Goal: Information Seeking & Learning: Learn about a topic

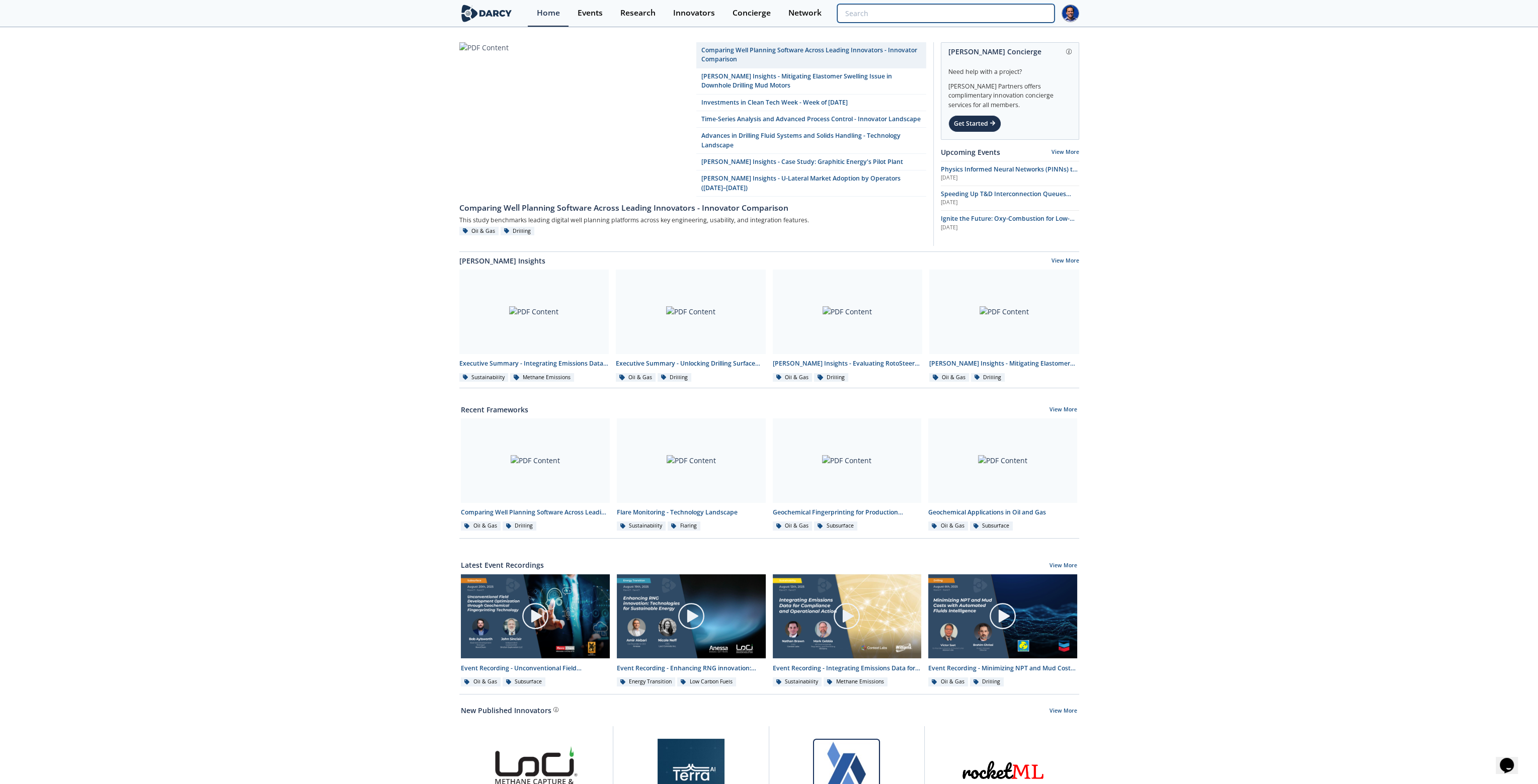
click at [1014, 16] on input "search" at bounding box center [945, 13] width 217 height 19
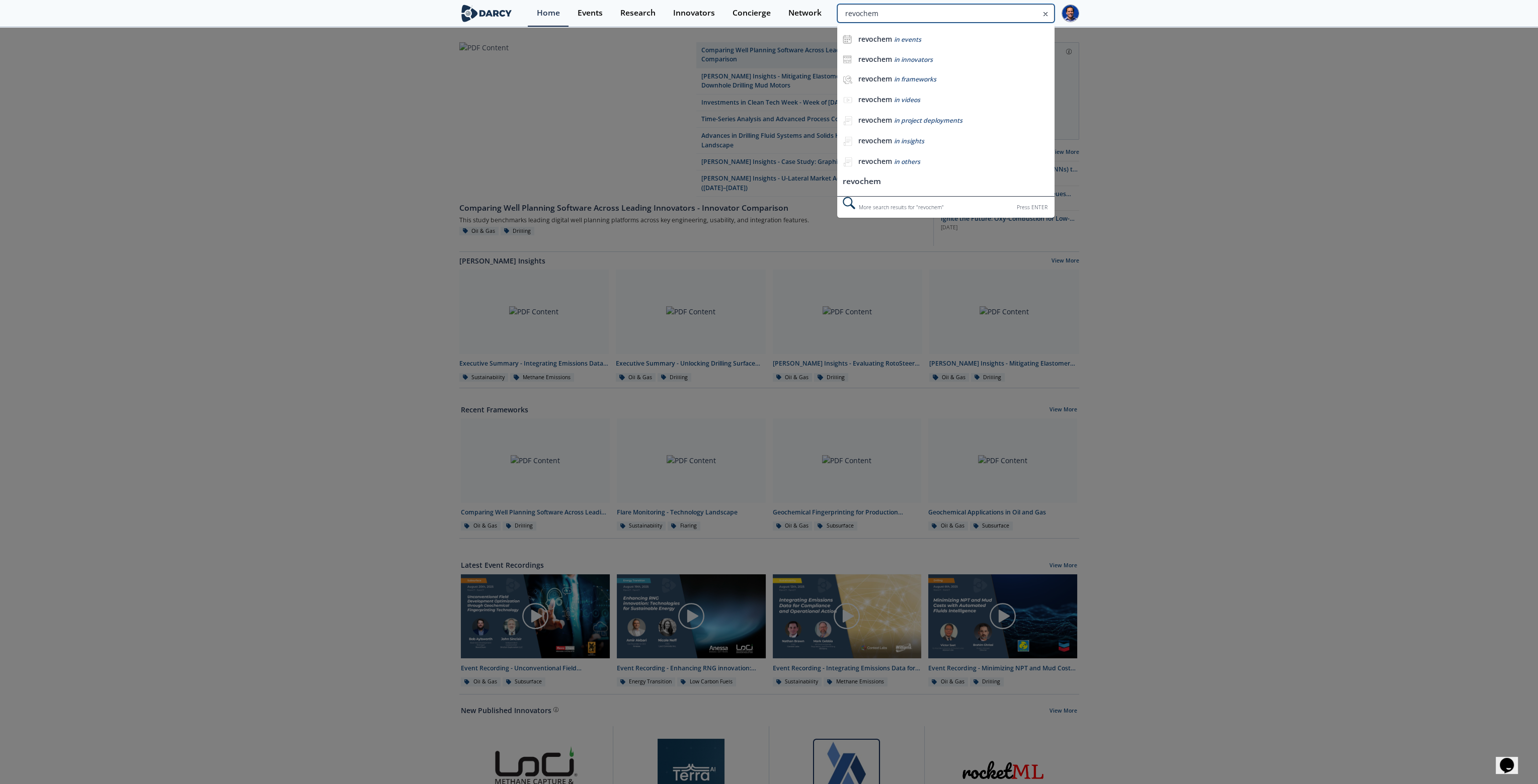
type input "revochem"
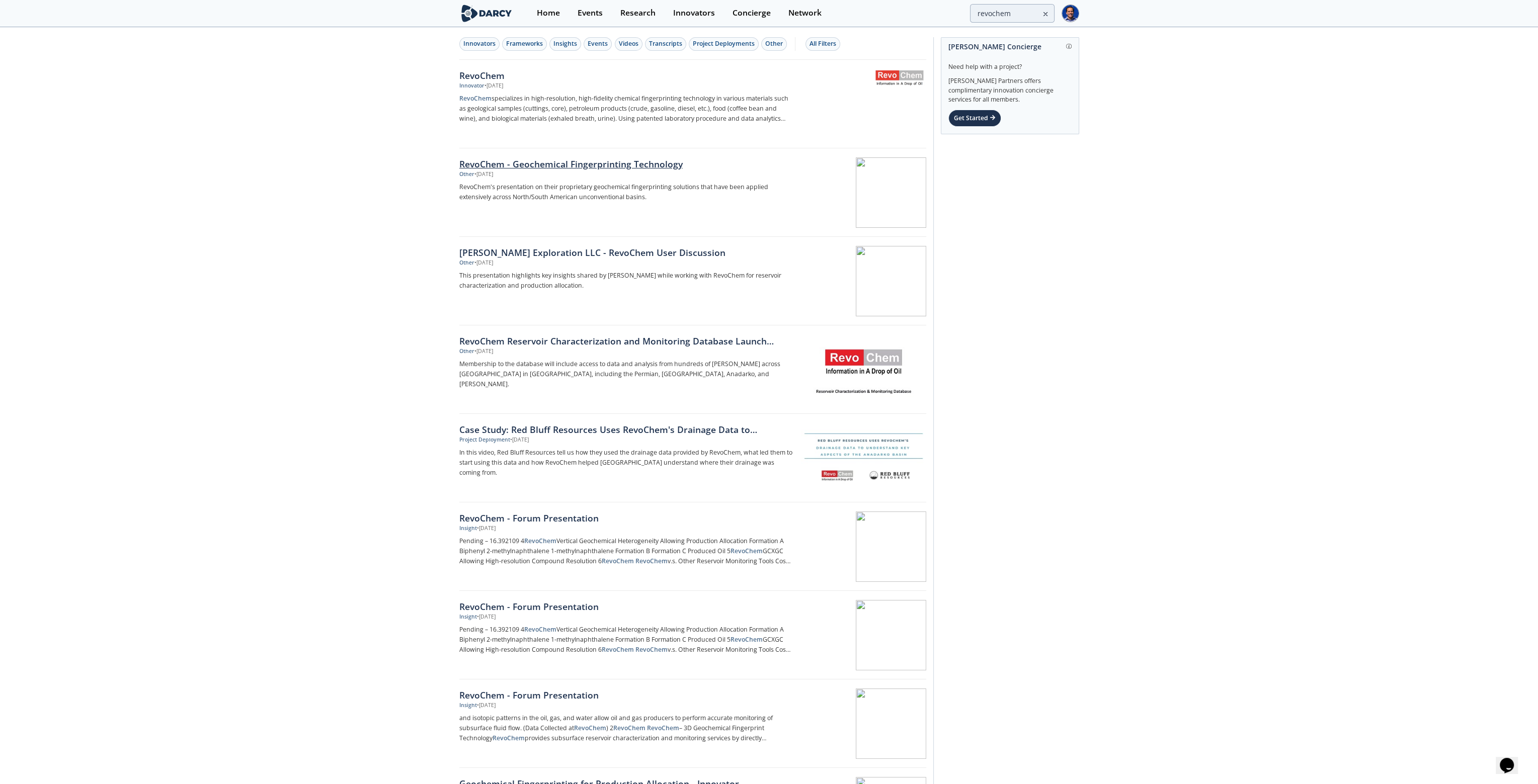
click at [899, 183] on div at bounding box center [862, 193] width 127 height 70
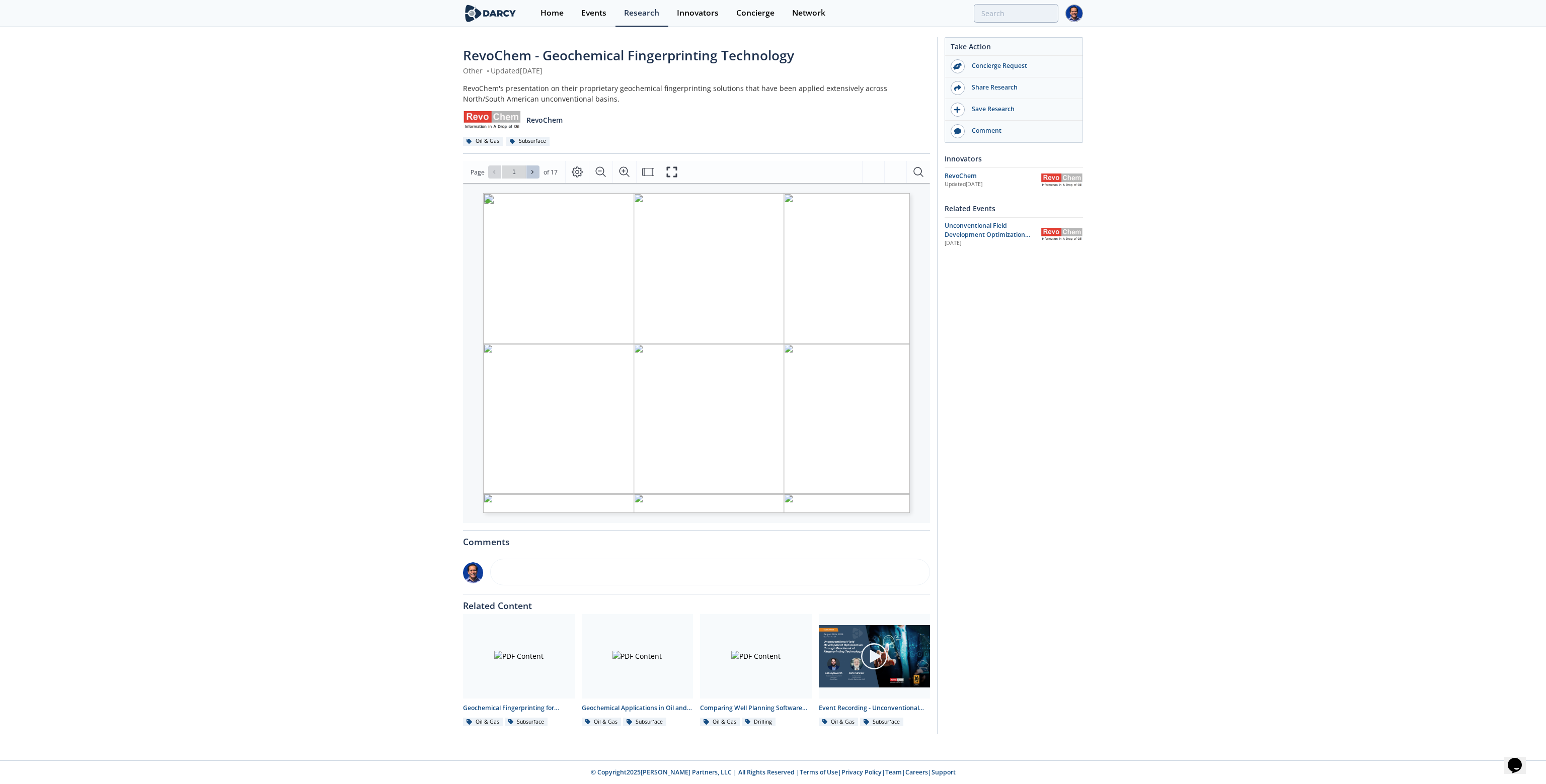
click at [529, 171] on icon at bounding box center [532, 172] width 6 height 6
type input "2"
click at [529, 171] on icon at bounding box center [532, 172] width 6 height 6
type input "3"
click at [529, 171] on icon at bounding box center [532, 172] width 6 height 6
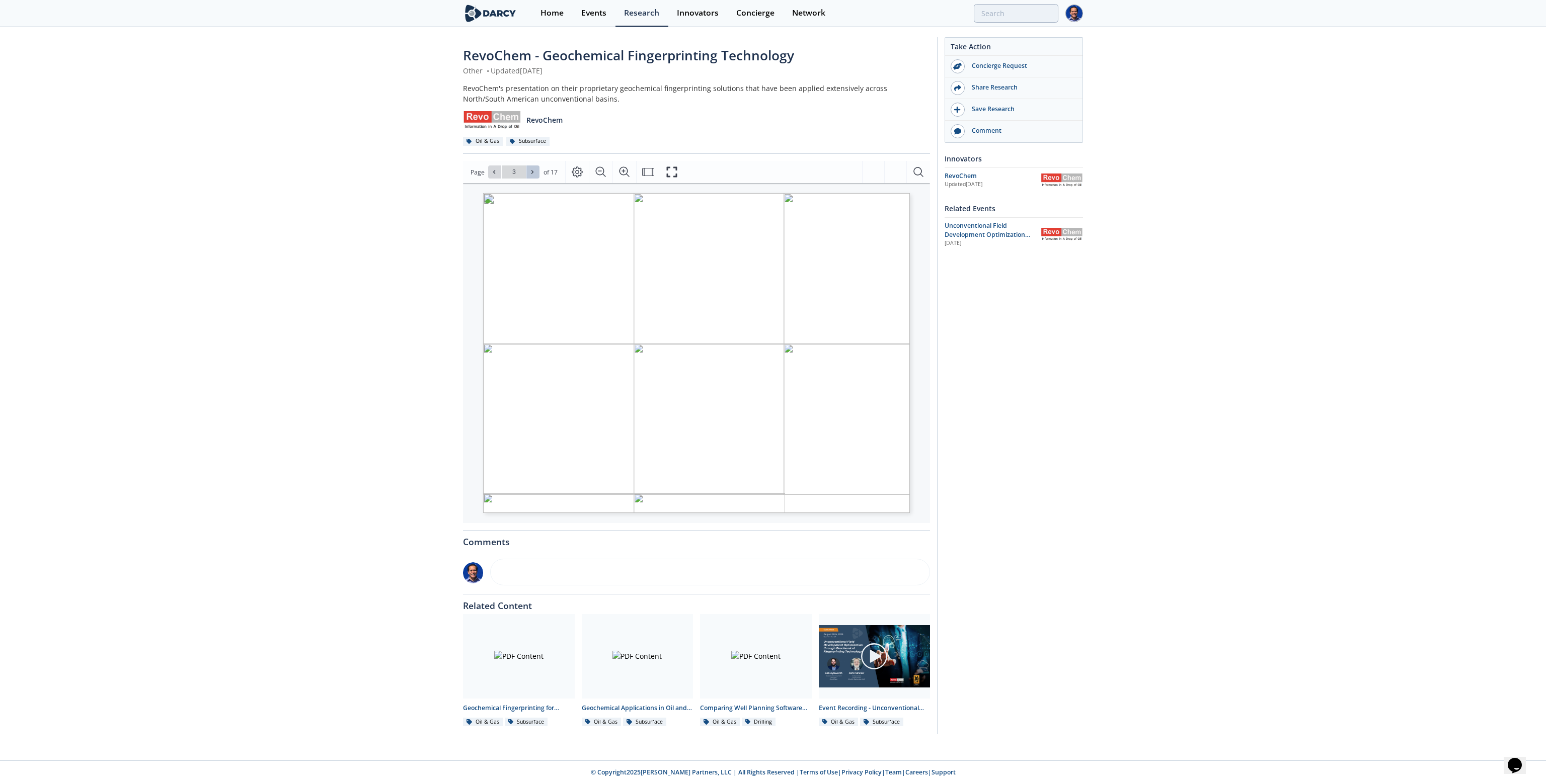
type input "4"
click at [529, 171] on icon at bounding box center [532, 172] width 6 height 6
type input "5"
click at [493, 175] on icon at bounding box center [493, 172] width 6 height 6
click at [535, 173] on button at bounding box center [533, 172] width 13 height 13
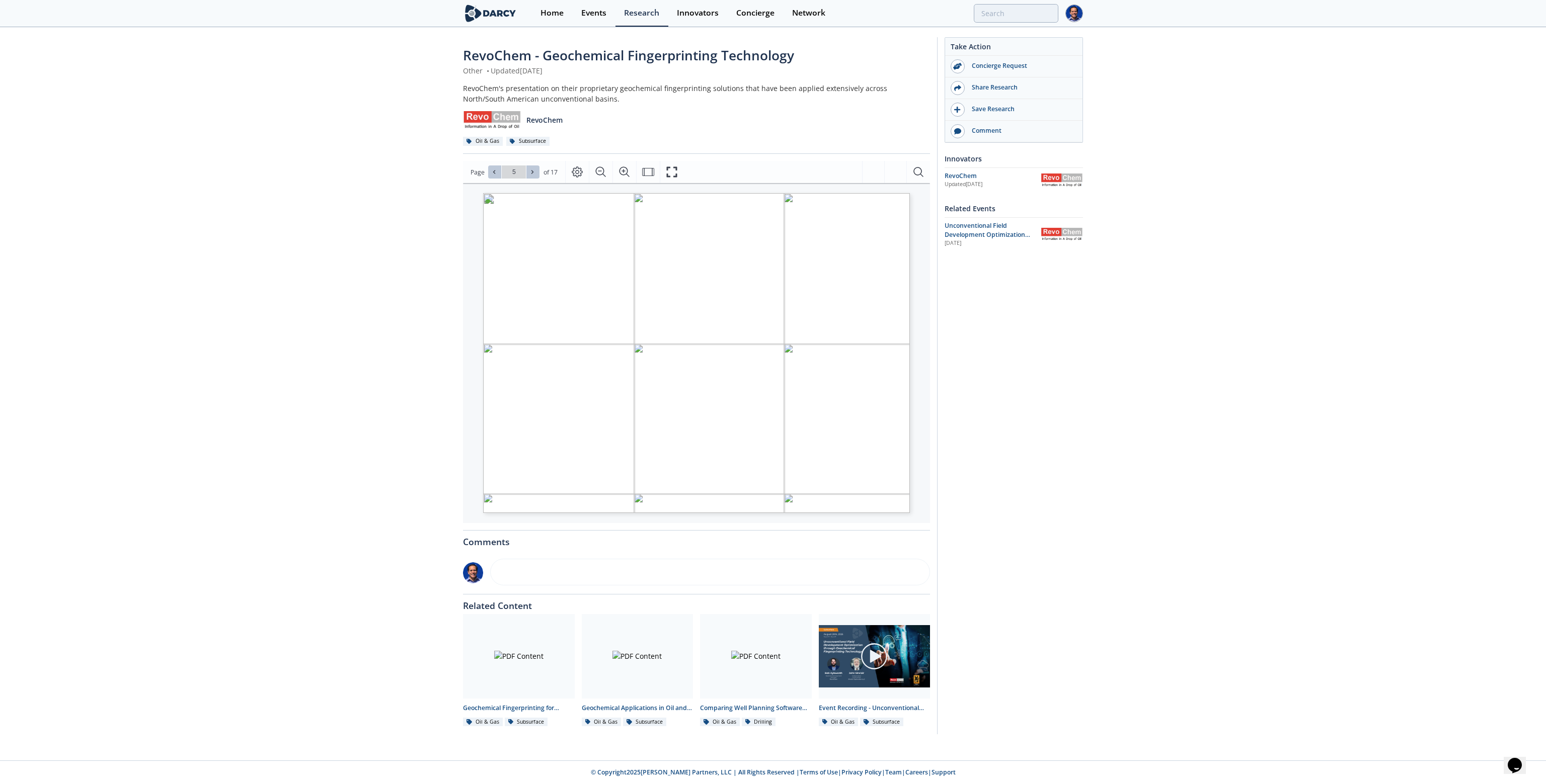
click at [535, 173] on button at bounding box center [533, 172] width 13 height 13
type input "6"
click at [535, 173] on button at bounding box center [533, 172] width 13 height 13
type input "7"
click at [535, 173] on button at bounding box center [533, 172] width 13 height 13
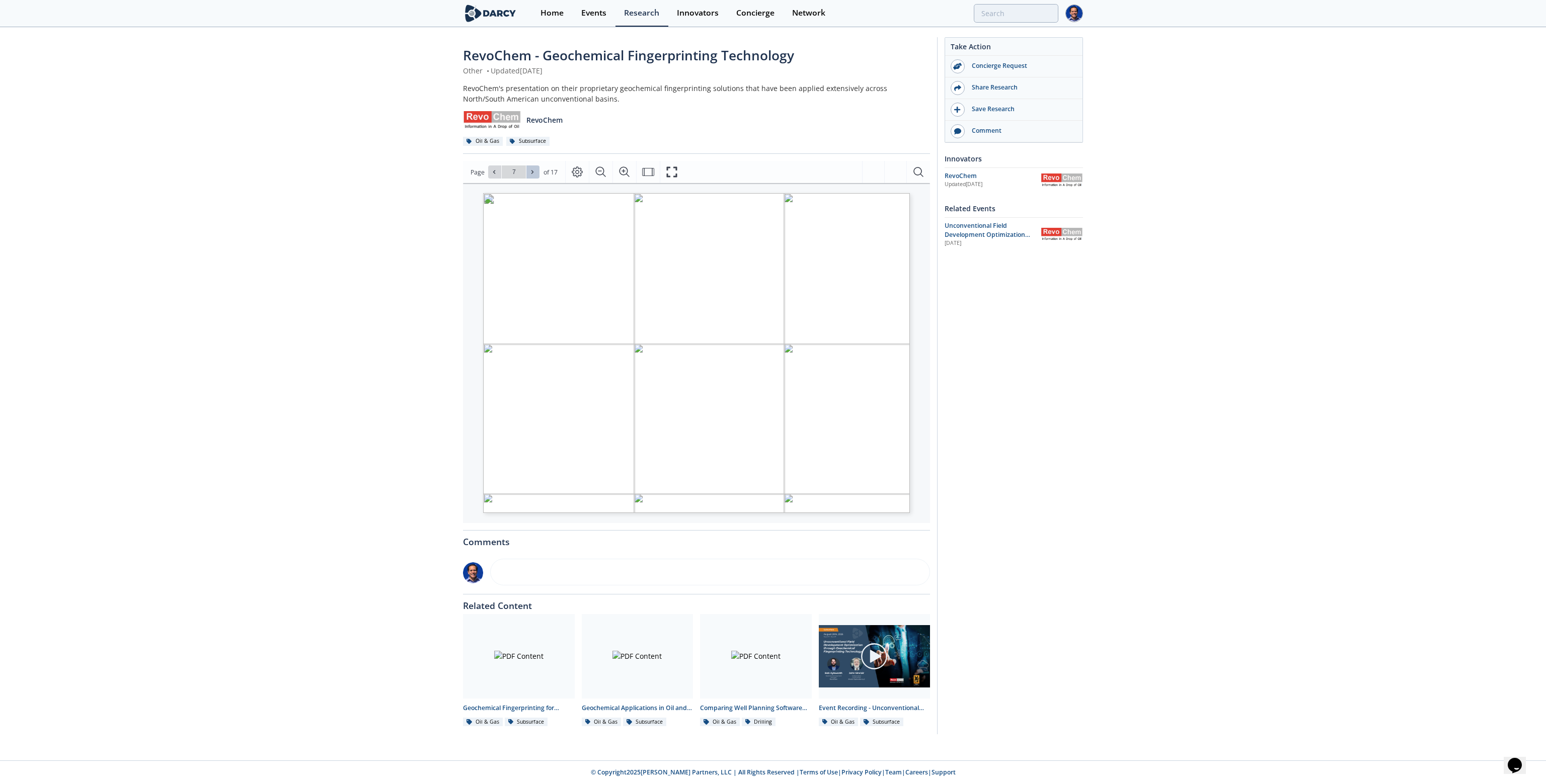
type input "8"
click at [535, 173] on button at bounding box center [533, 172] width 13 height 13
type input "9"
click at [535, 173] on button at bounding box center [533, 172] width 13 height 13
type input "10"
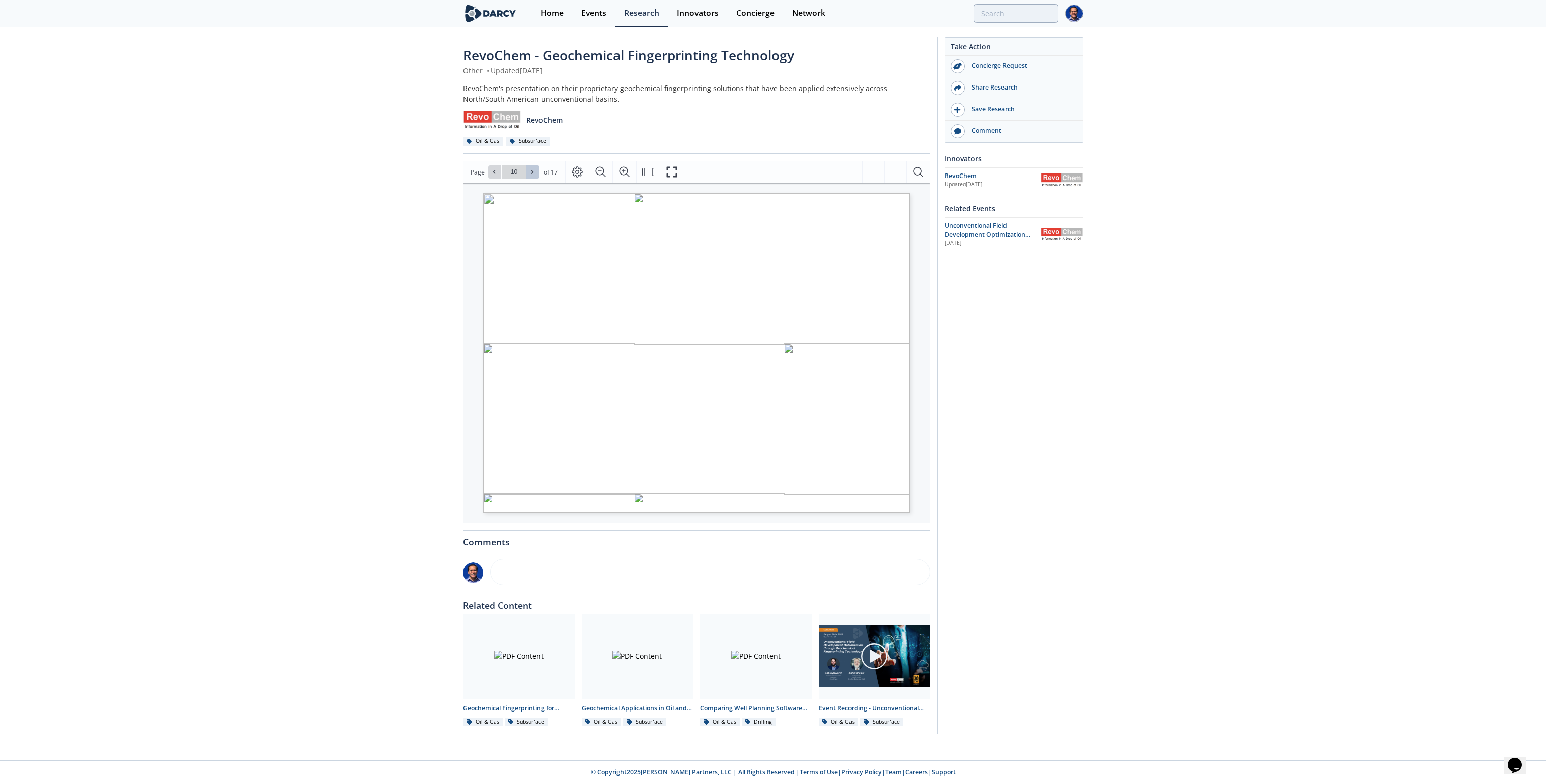
click at [535, 173] on button at bounding box center [533, 172] width 13 height 13
type input "12"
click at [535, 173] on button at bounding box center [533, 172] width 13 height 13
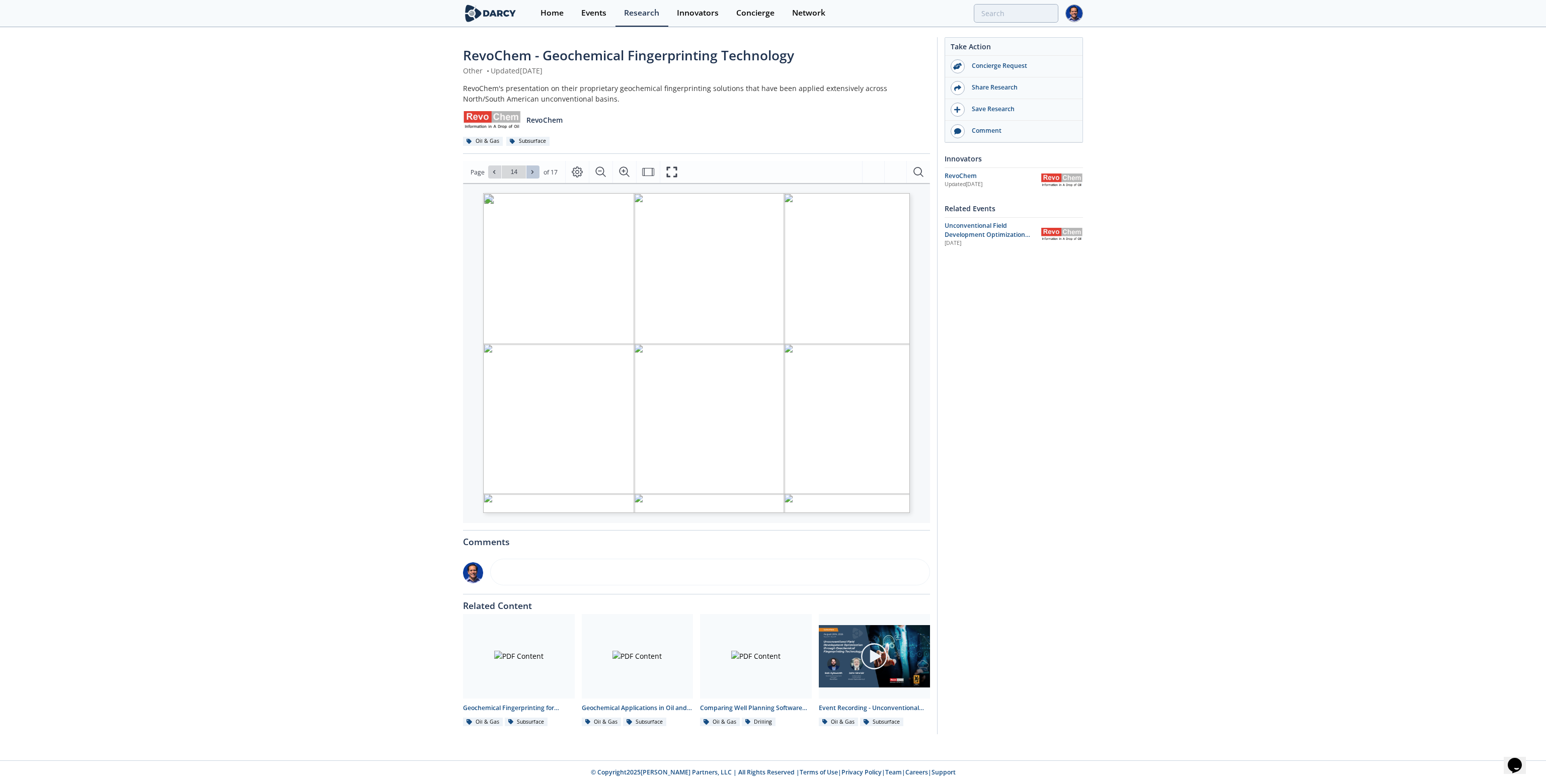
click at [535, 173] on button at bounding box center [533, 172] width 13 height 13
click at [491, 176] on button at bounding box center [495, 172] width 13 height 13
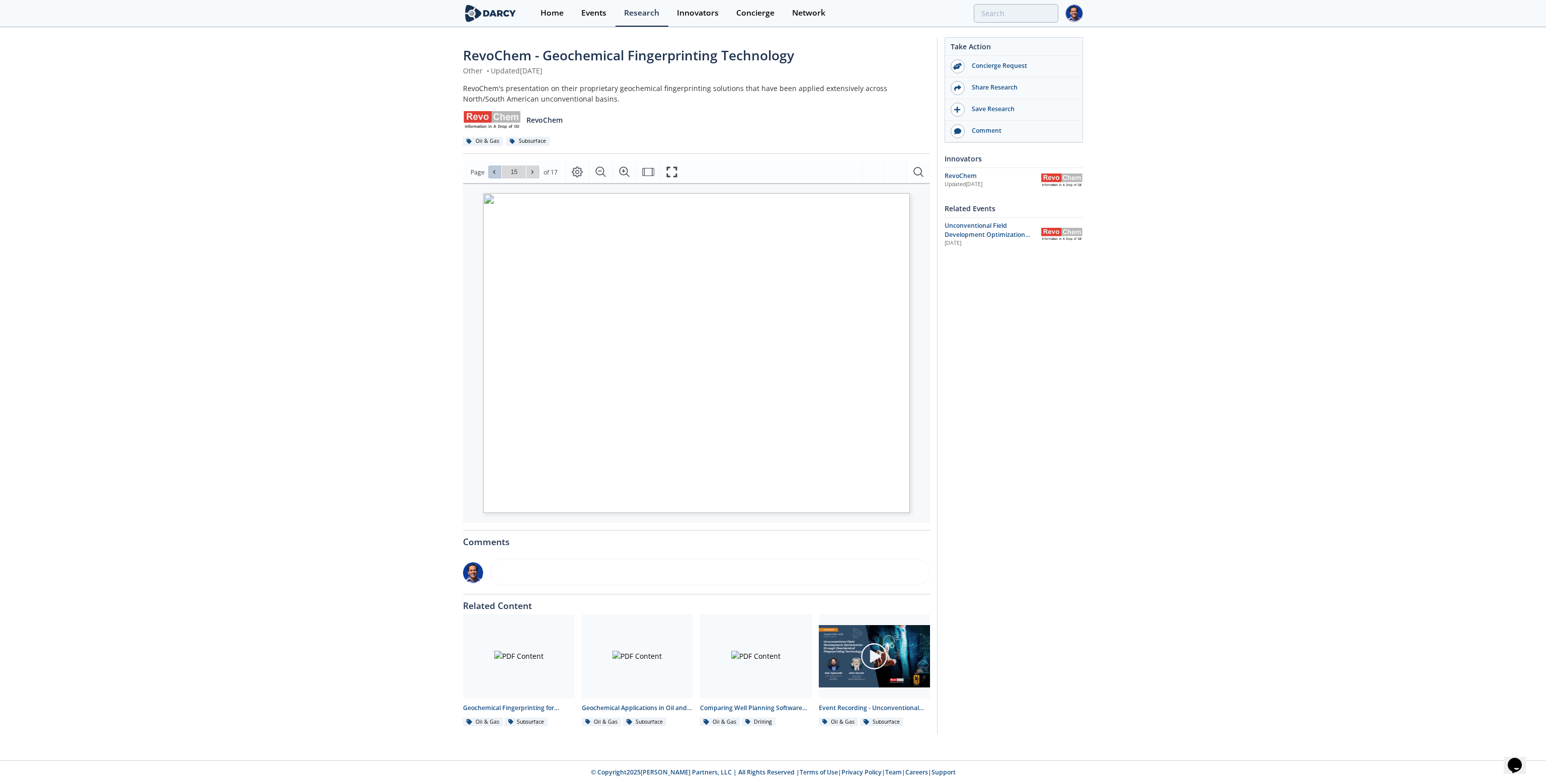
click at [491, 176] on button at bounding box center [495, 172] width 13 height 13
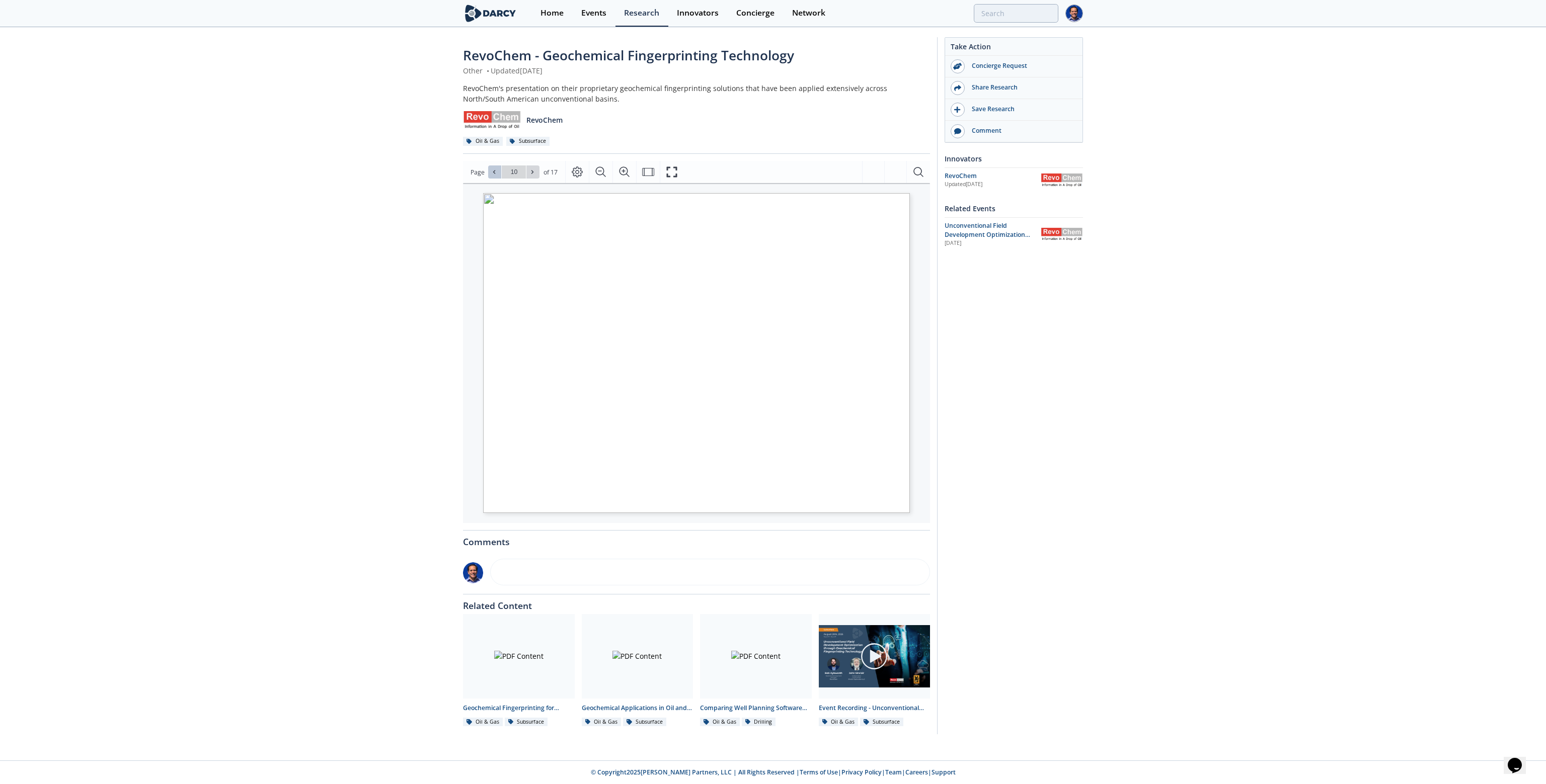
click at [491, 176] on button at bounding box center [495, 172] width 13 height 13
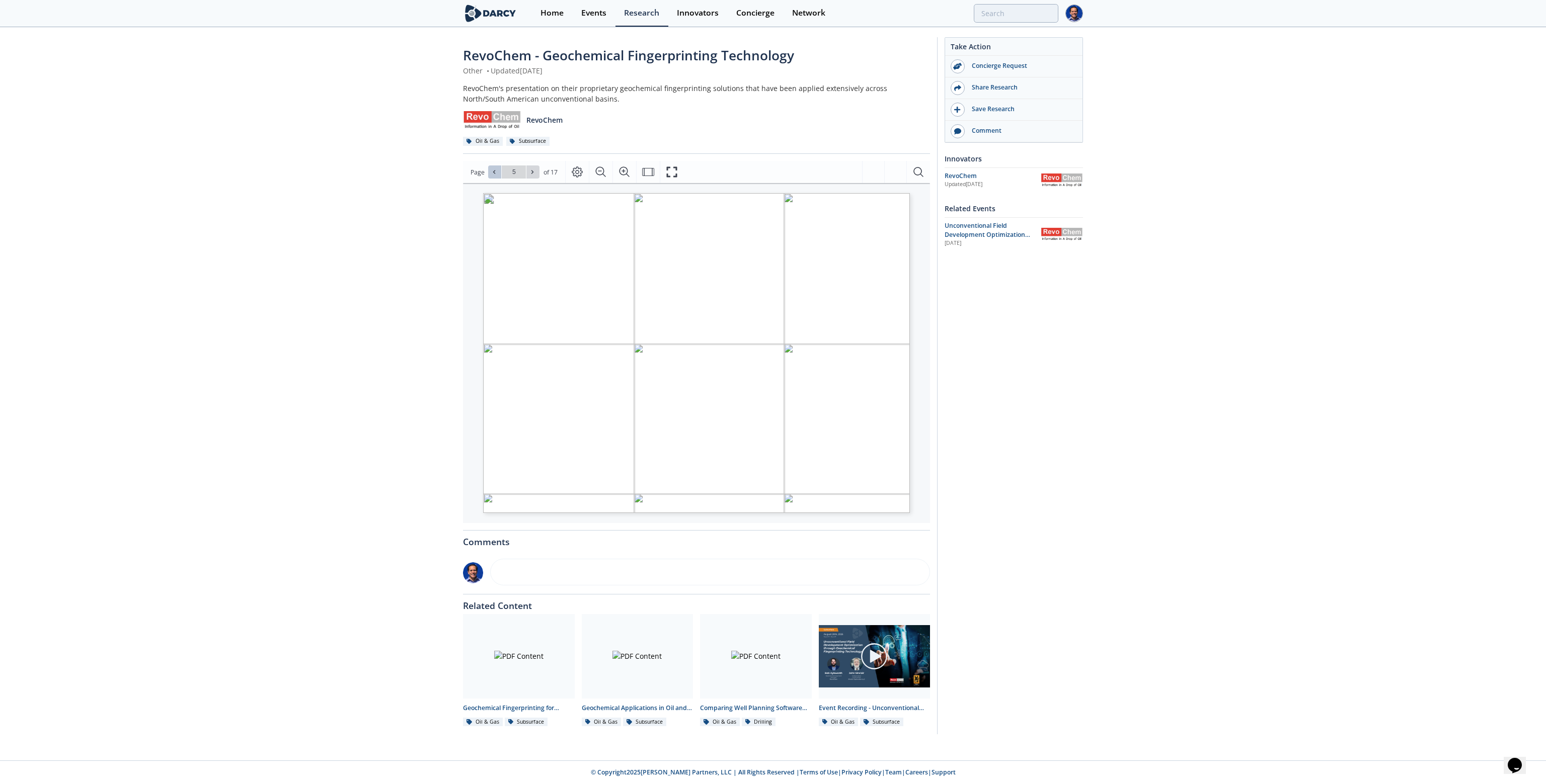
click at [491, 176] on button at bounding box center [495, 172] width 13 height 13
click at [529, 173] on icon at bounding box center [532, 172] width 6 height 6
click at [531, 173] on icon at bounding box center [532, 172] width 2 height 3
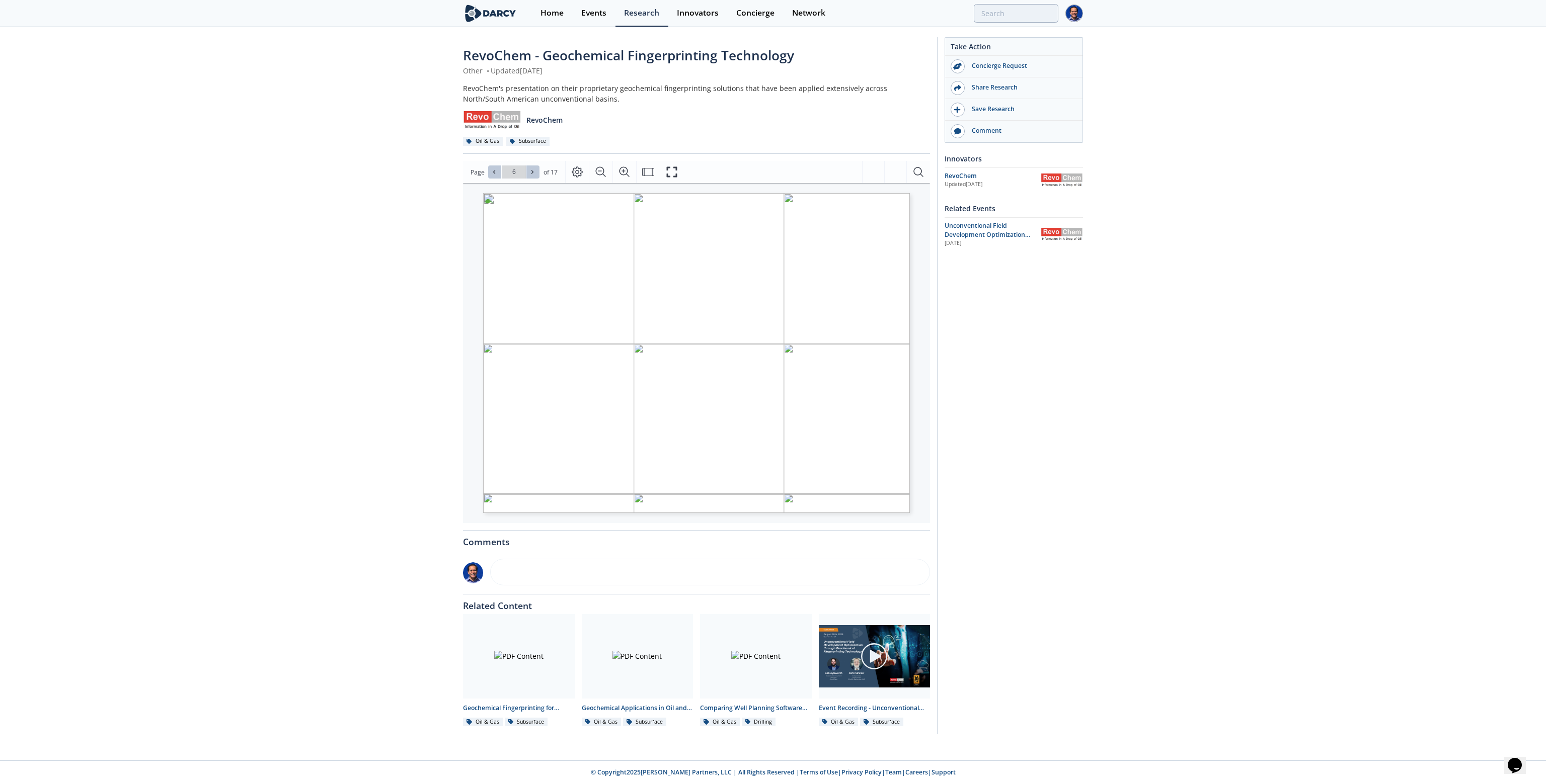
click at [531, 173] on icon at bounding box center [532, 172] width 2 height 3
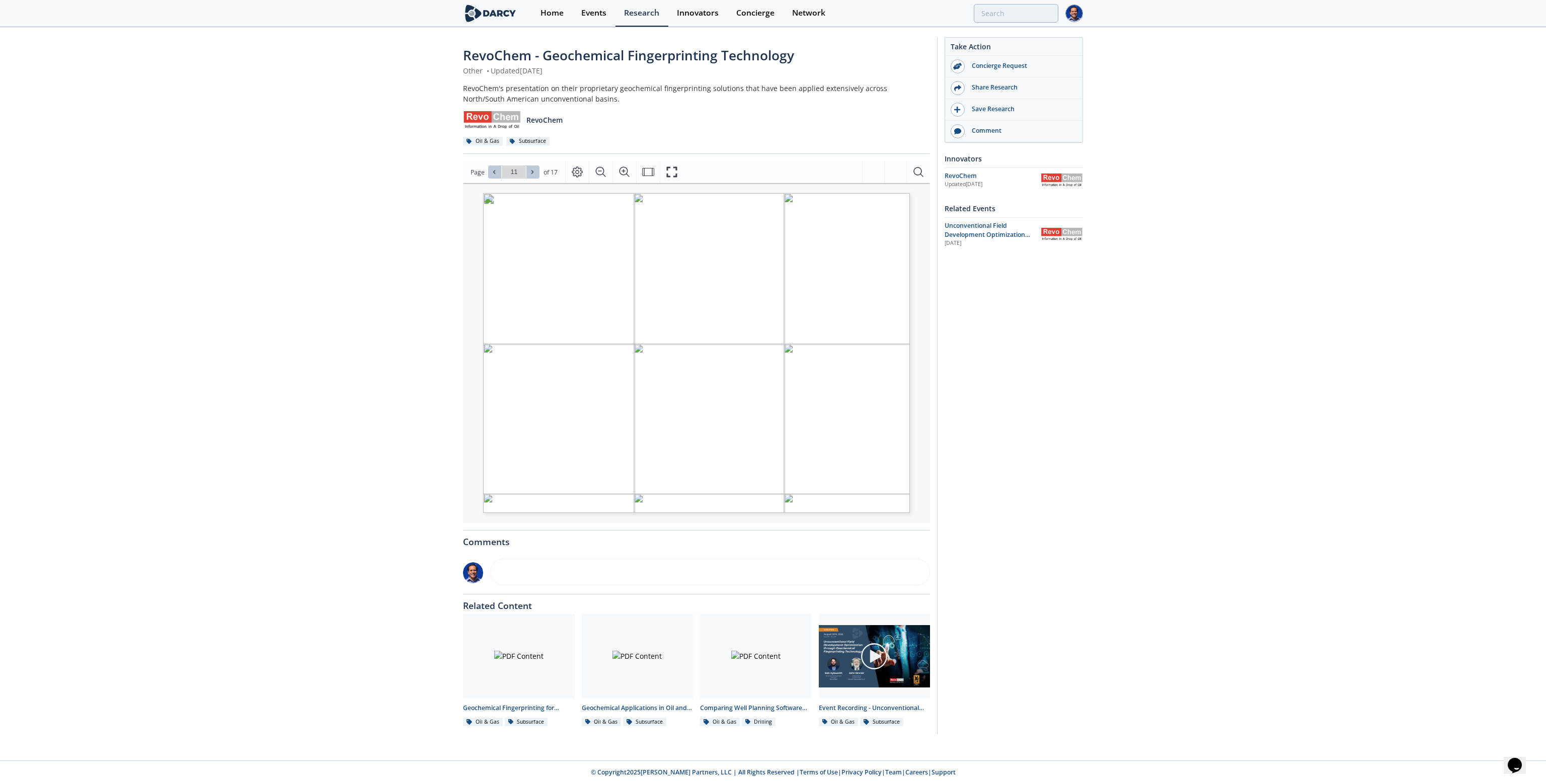
click at [531, 173] on icon at bounding box center [532, 172] width 2 height 3
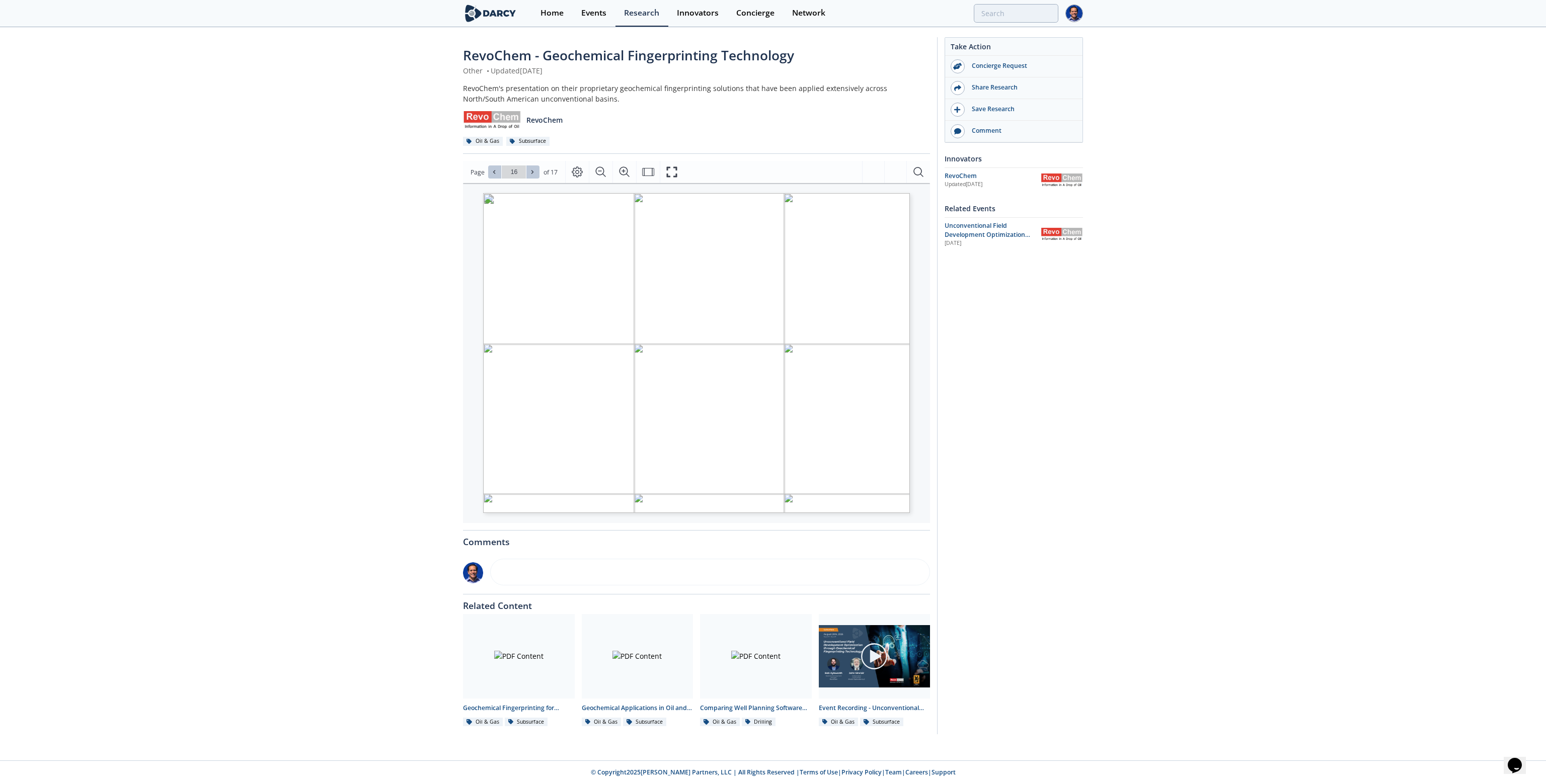
click at [531, 173] on icon at bounding box center [532, 172] width 2 height 3
click at [531, 173] on div "Go to Page 17" at bounding box center [513, 172] width 51 height 13
click at [497, 177] on button at bounding box center [495, 172] width 13 height 13
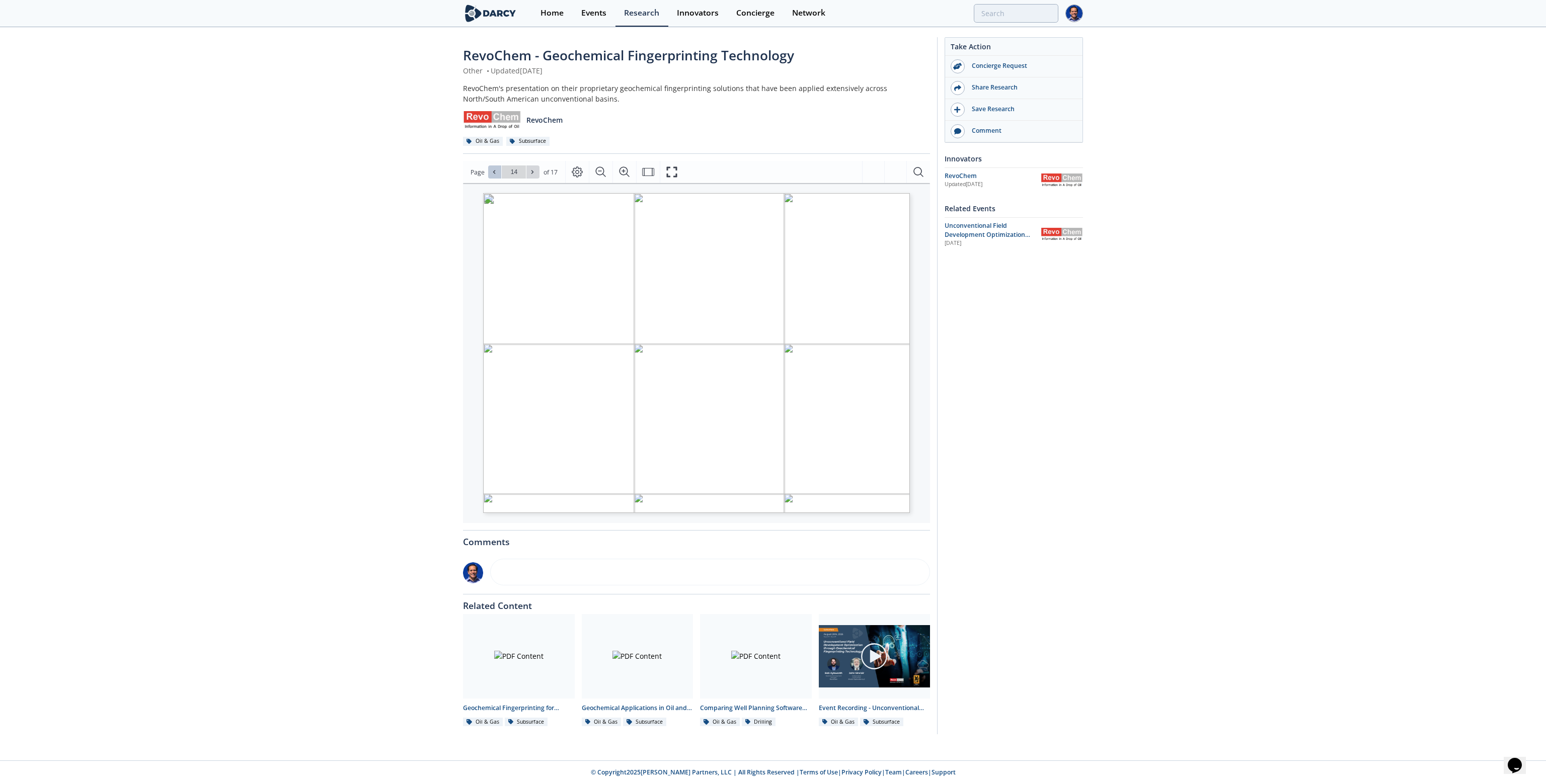
click at [497, 177] on button at bounding box center [495, 172] width 13 height 13
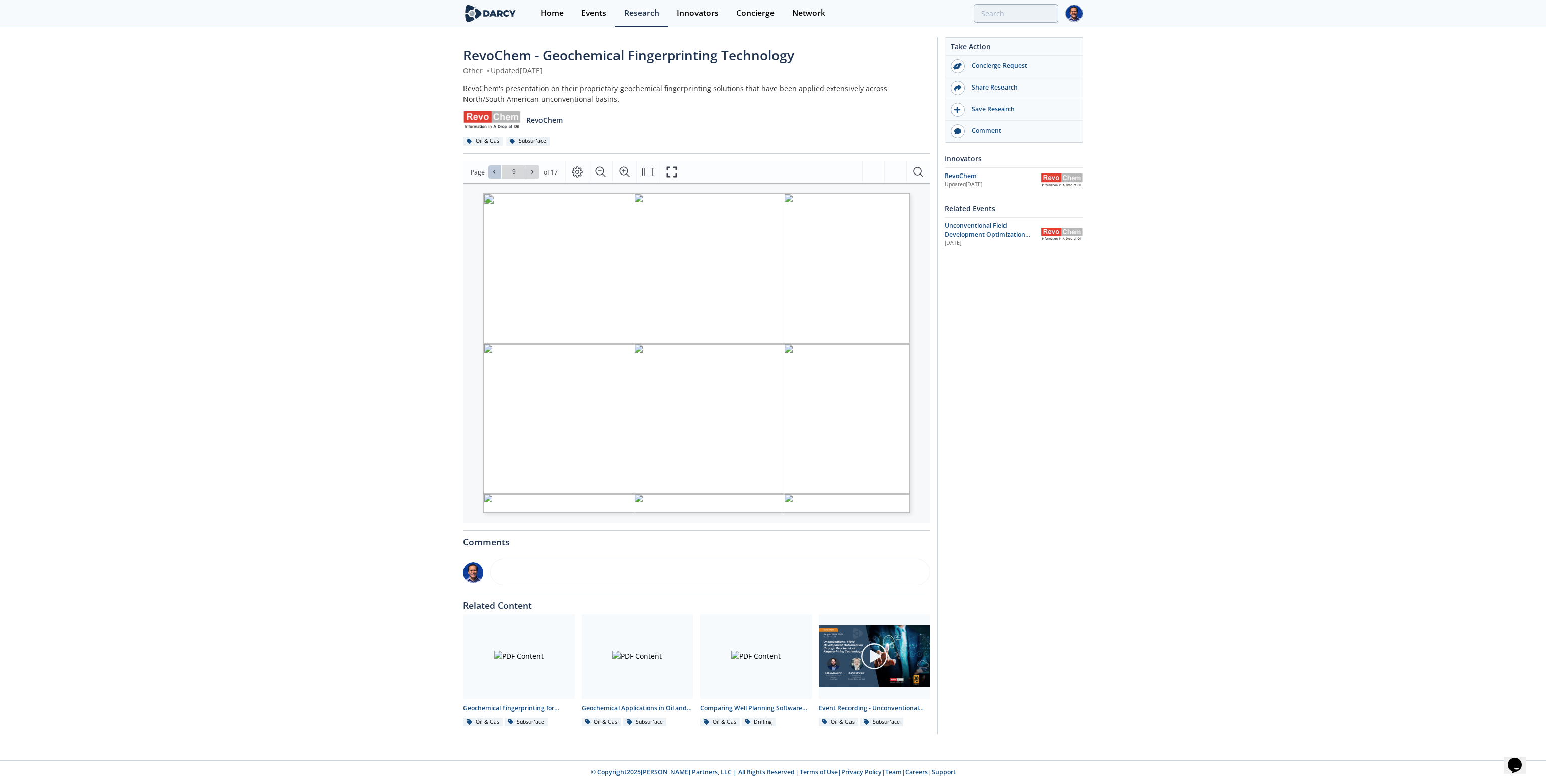
click at [497, 177] on button at bounding box center [495, 172] width 13 height 13
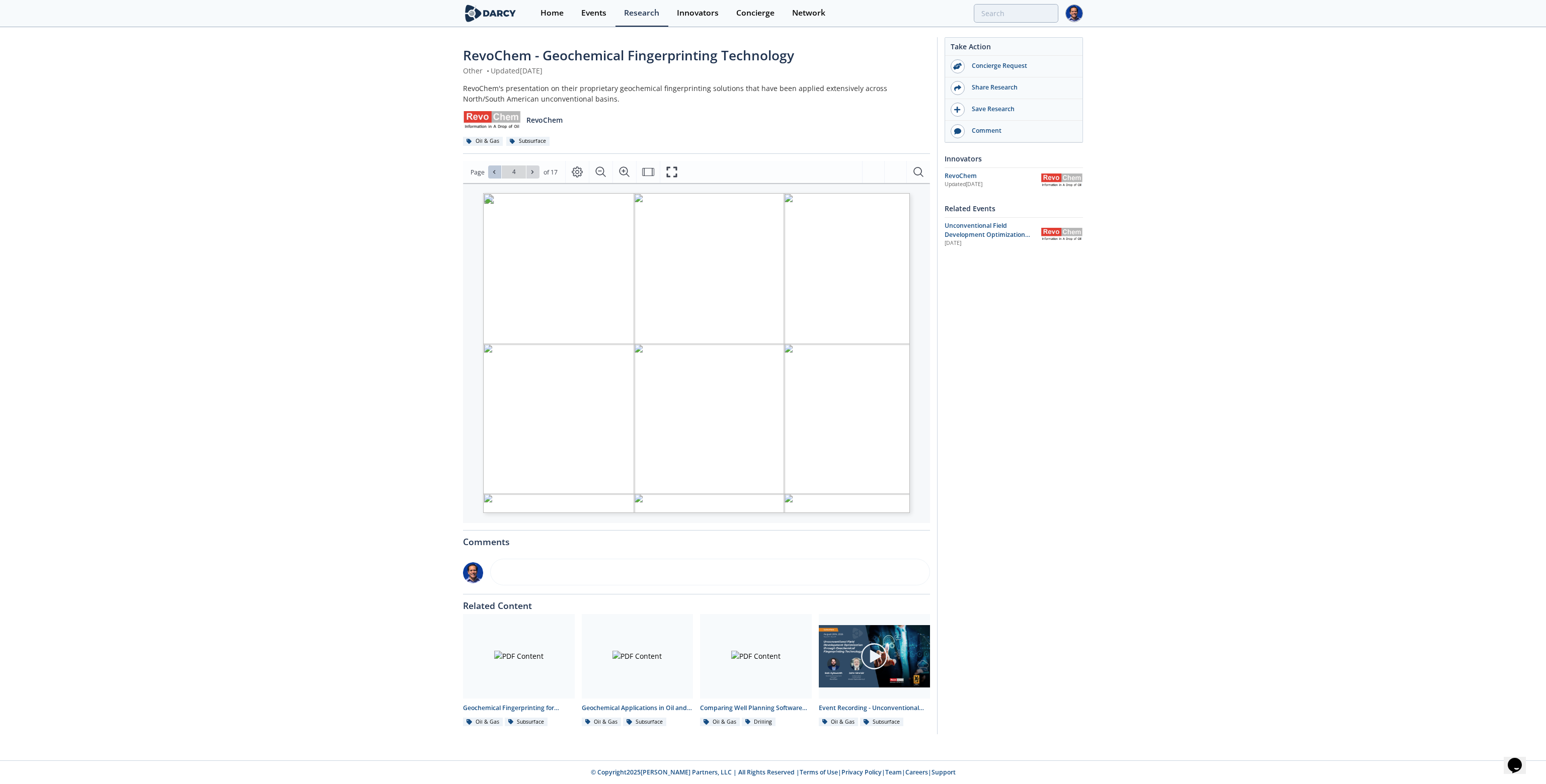
click at [497, 177] on button at bounding box center [495, 172] width 13 height 13
click at [527, 171] on button at bounding box center [533, 172] width 13 height 13
type input "2"
